Goal: Information Seeking & Learning: Learn about a topic

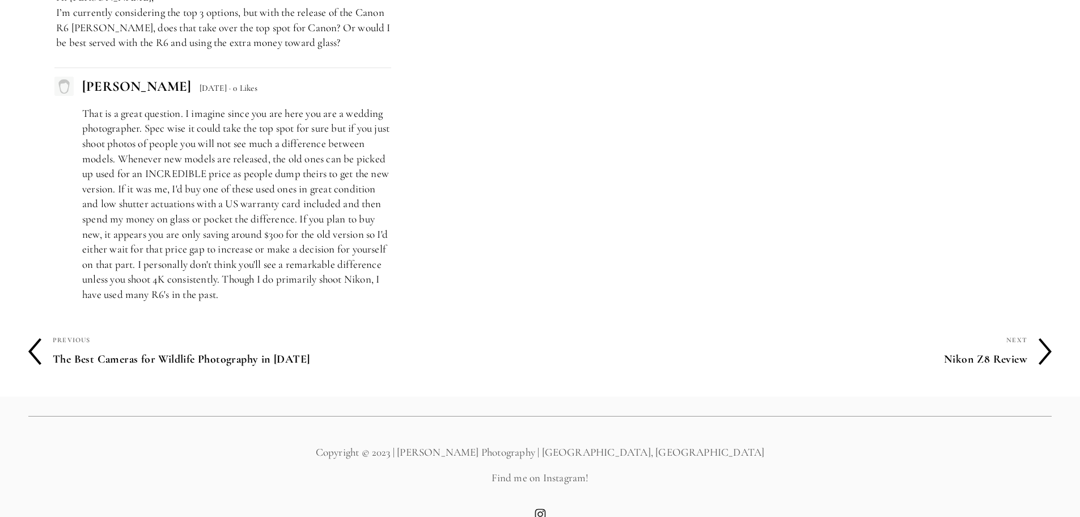
scroll to position [6813, 0]
click at [1046, 336] on polyline at bounding box center [1045, 348] width 11 height 25
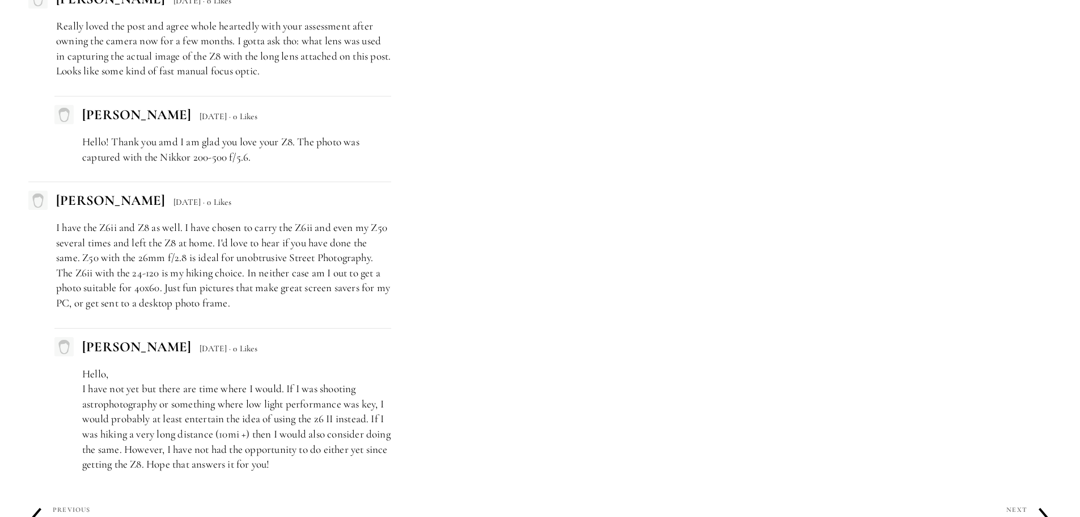
scroll to position [5076, 0]
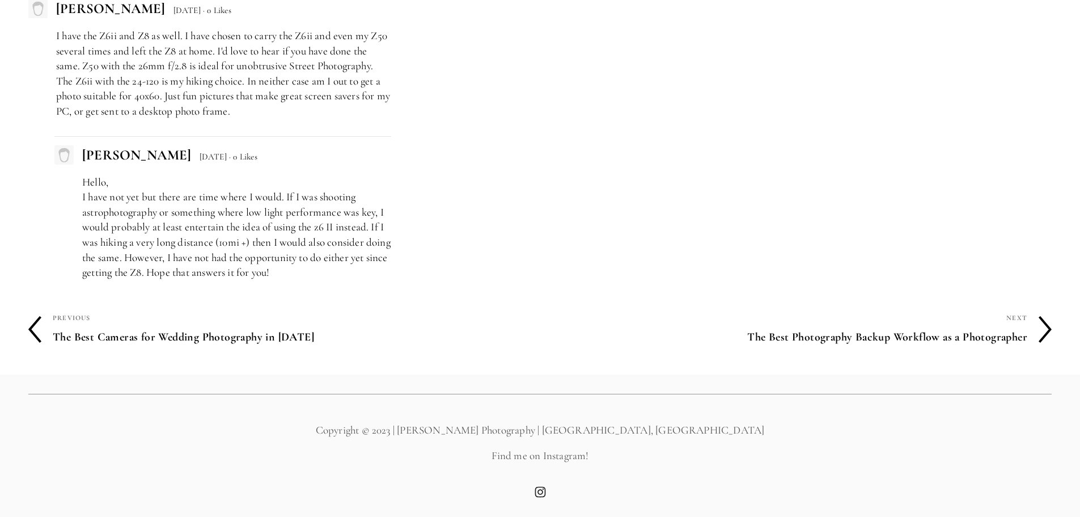
click at [36, 333] on icon at bounding box center [34, 329] width 13 height 27
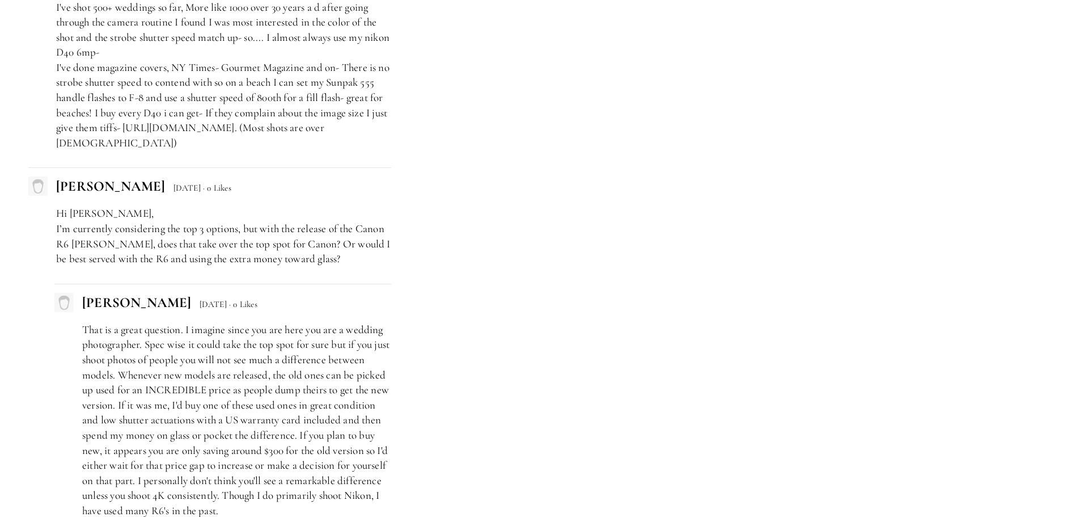
scroll to position [6813, 0]
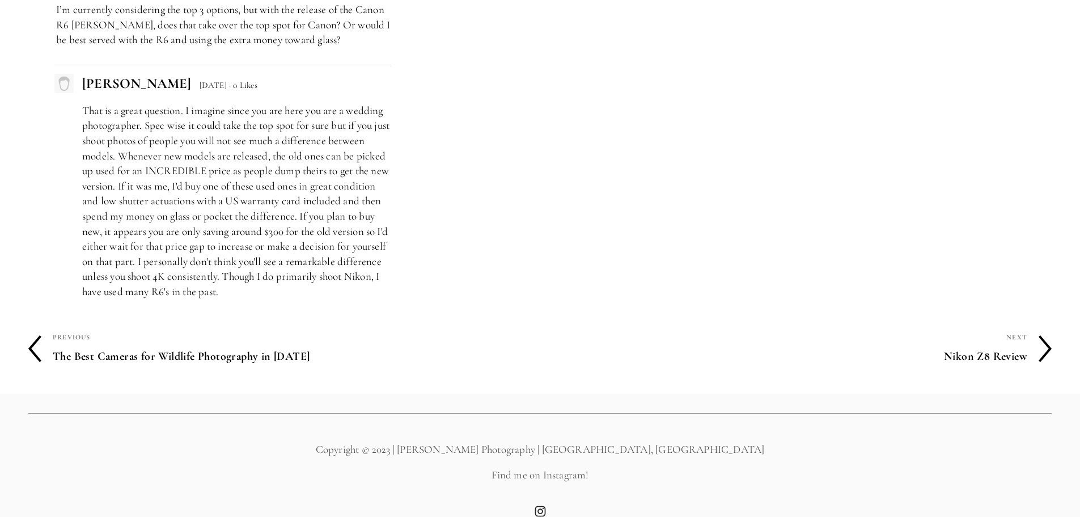
click at [81, 329] on div "Previous" at bounding box center [297, 336] width 488 height 15
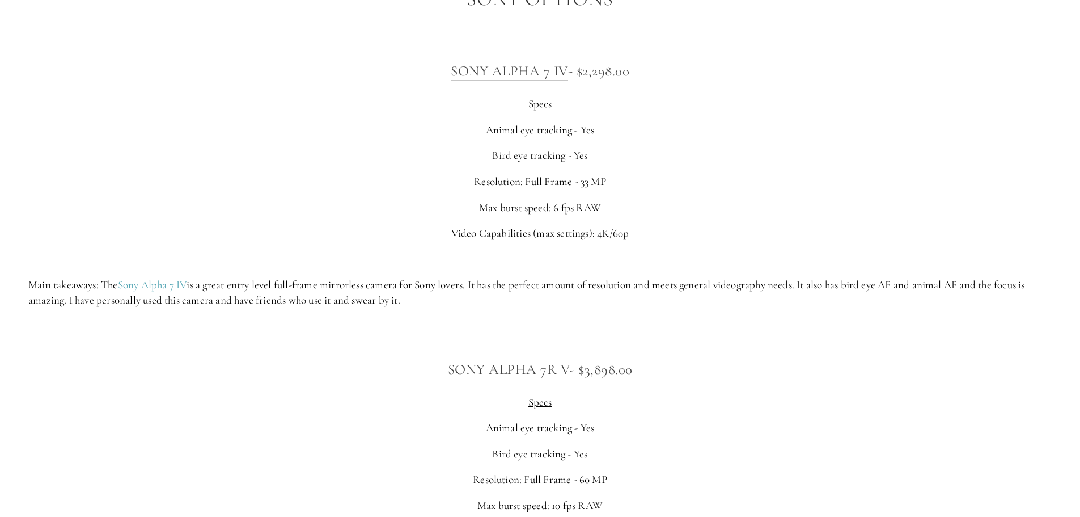
scroll to position [3345, 0]
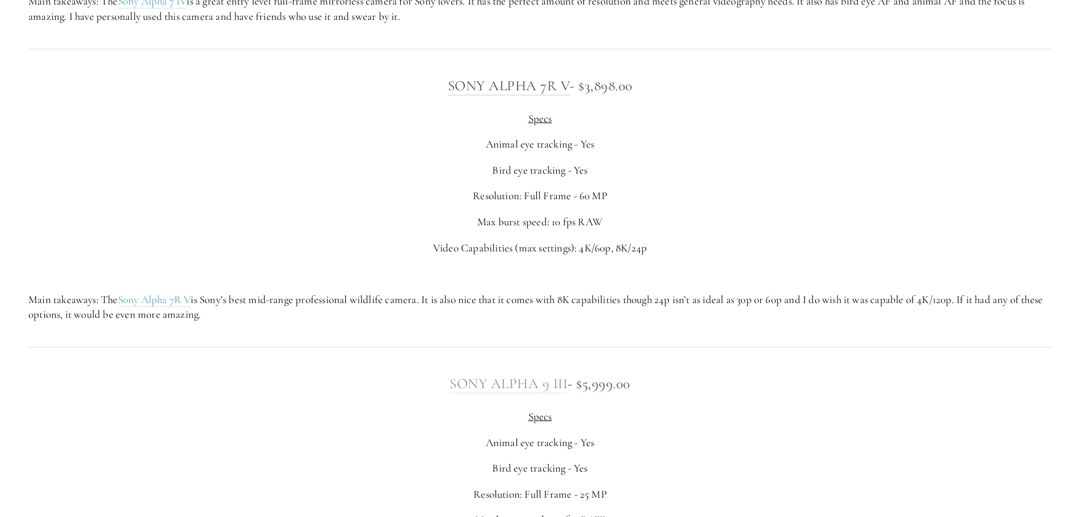
click at [545, 387] on link "Sony Alpha 9 III" at bounding box center [509, 384] width 118 height 18
